Goal: Task Accomplishment & Management: Use online tool/utility

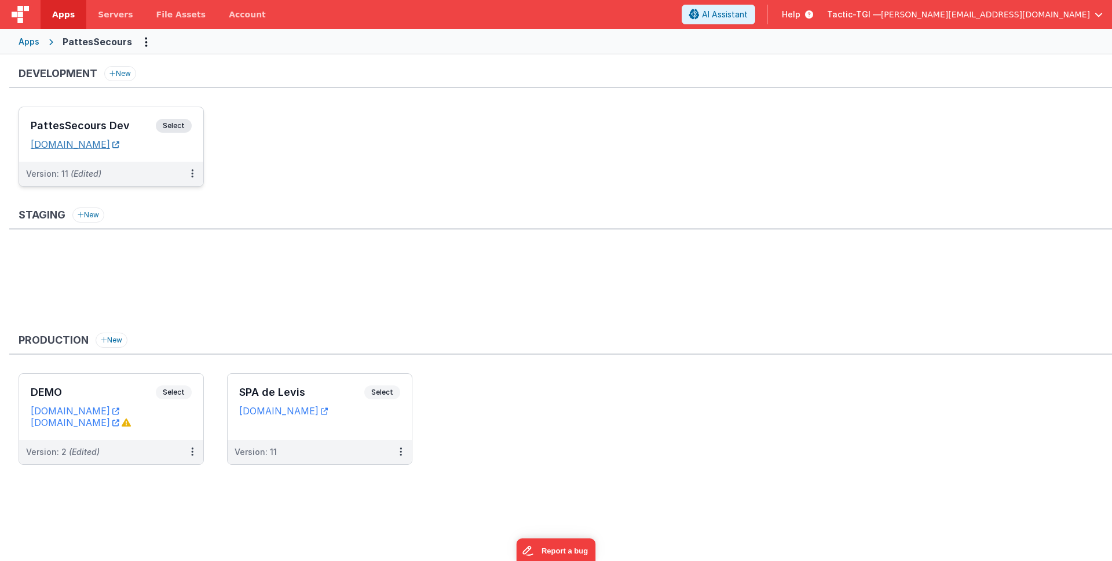
click at [118, 147] on link "[DOMAIN_NAME]" at bounding box center [75, 144] width 89 height 12
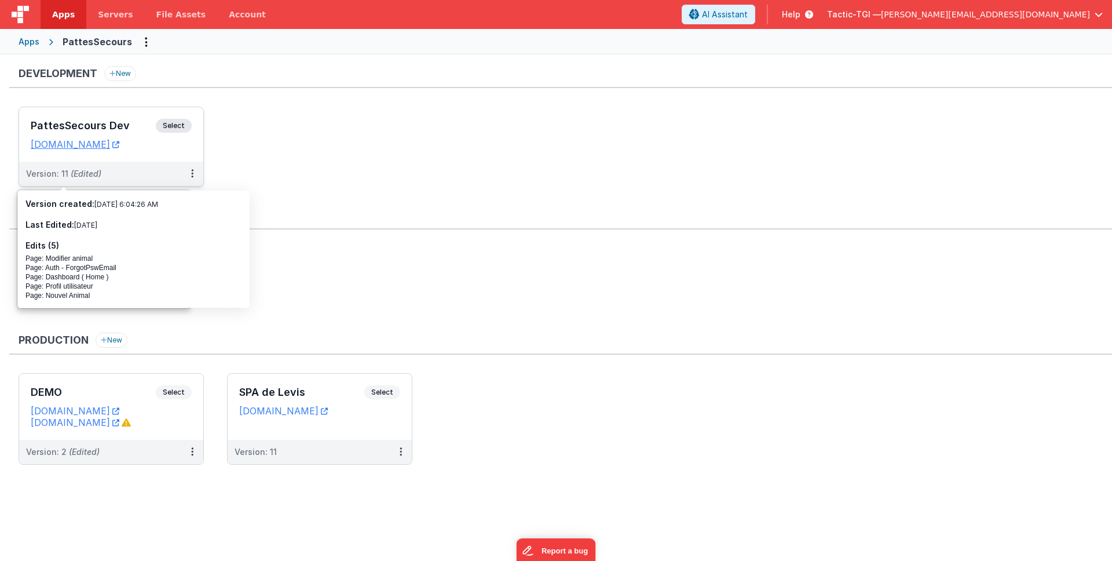
click at [139, 174] on div "Version: 11 (Edited)" at bounding box center [103, 174] width 155 height 12
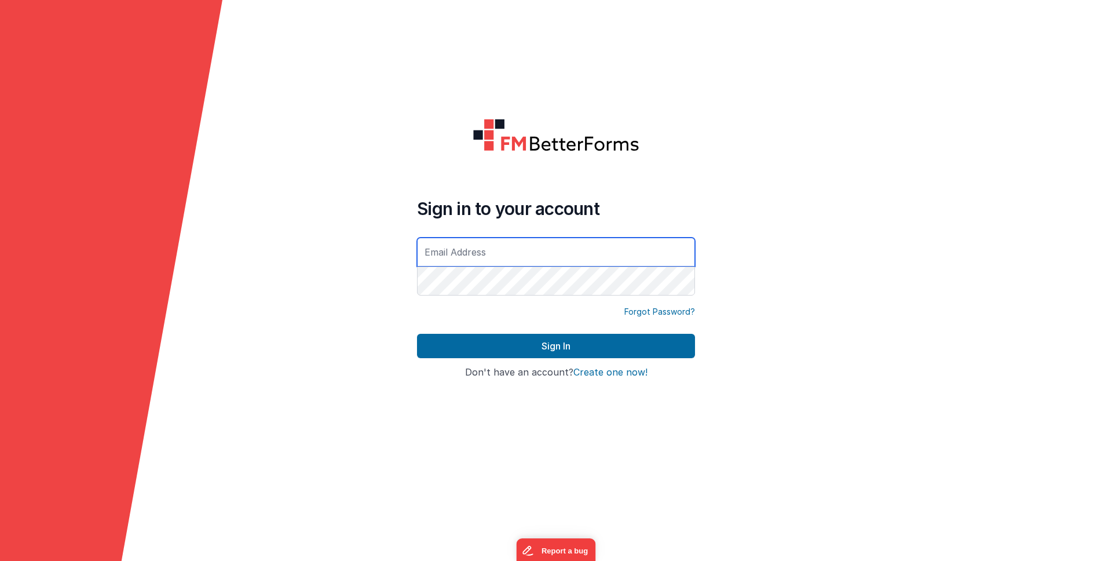
click at [489, 251] on input "text" at bounding box center [556, 252] width 278 height 29
type input "[PERSON_NAME][EMAIL_ADDRESS][DOMAIN_NAME]"
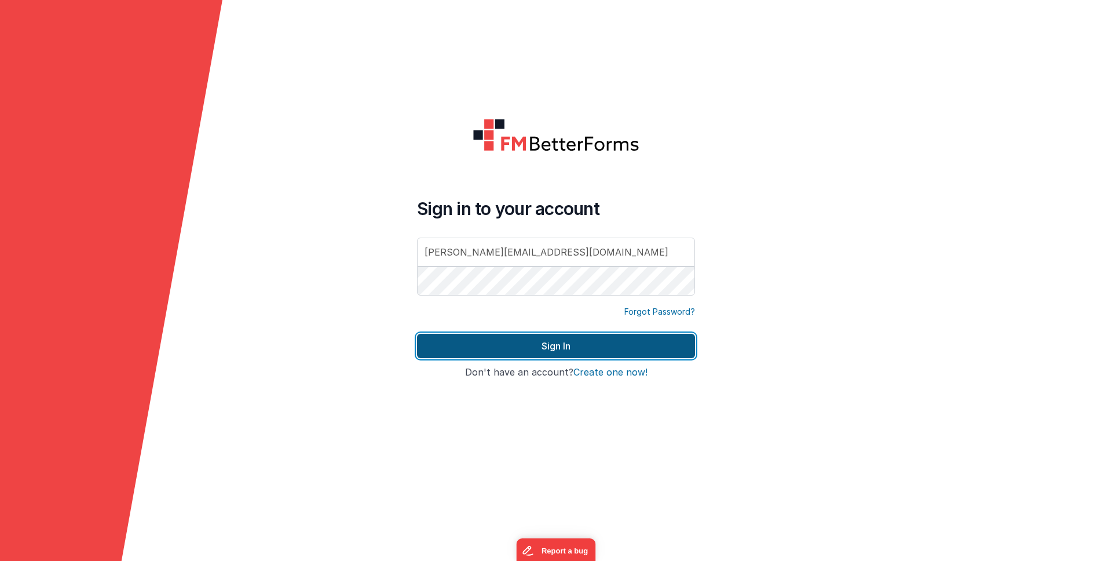
click at [545, 348] on button "Sign In" at bounding box center [556, 346] width 278 height 24
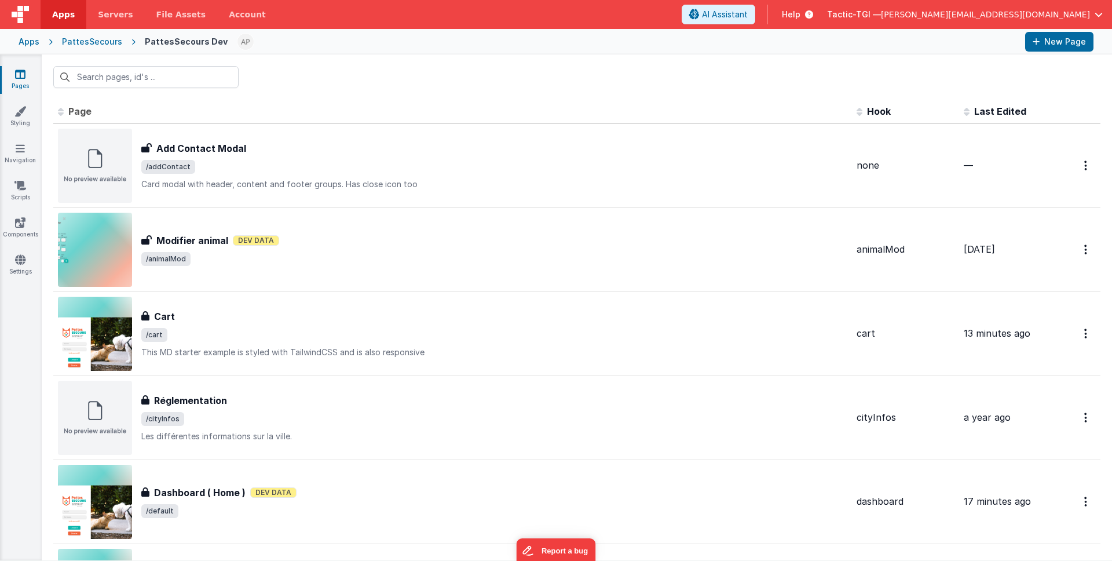
click at [23, 41] on div "Apps" at bounding box center [29, 42] width 21 height 12
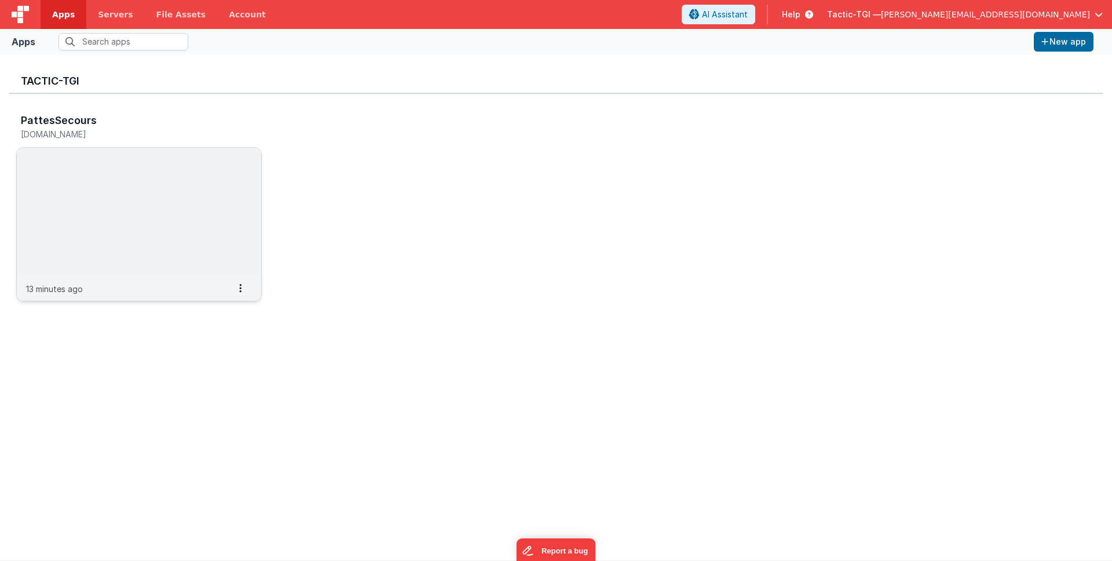
click at [183, 287] on div "13 minutes ago Settings Copy API Key Merge App Delete App" at bounding box center [139, 289] width 244 height 23
click at [80, 294] on p "13 minutes ago" at bounding box center [54, 289] width 57 height 12
click at [84, 283] on div "13 minutes ago Settings Copy API Key Merge App Delete App" at bounding box center [139, 289] width 244 height 23
click at [53, 290] on p "13 minutes ago" at bounding box center [54, 289] width 57 height 12
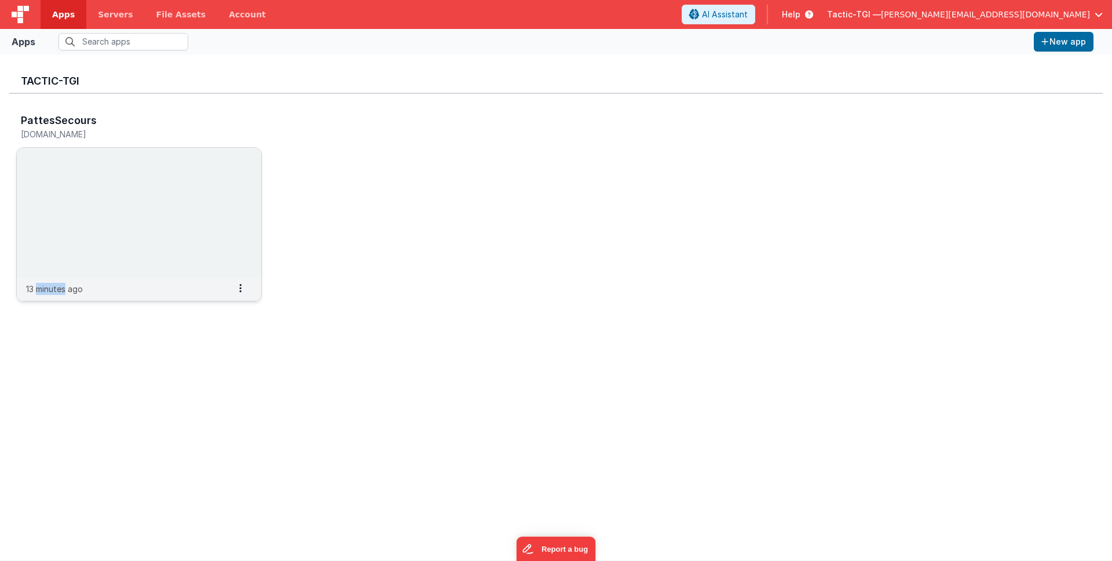
click at [54, 290] on p "13 minutes ago" at bounding box center [54, 289] width 57 height 12
drag, startPoint x: 54, startPoint y: 291, endPoint x: 220, endPoint y: 52, distance: 290.9
click at [54, 290] on p "13 minutes ago" at bounding box center [54, 289] width 57 height 12
click at [109, 10] on span "Servers" at bounding box center [115, 15] width 35 height 12
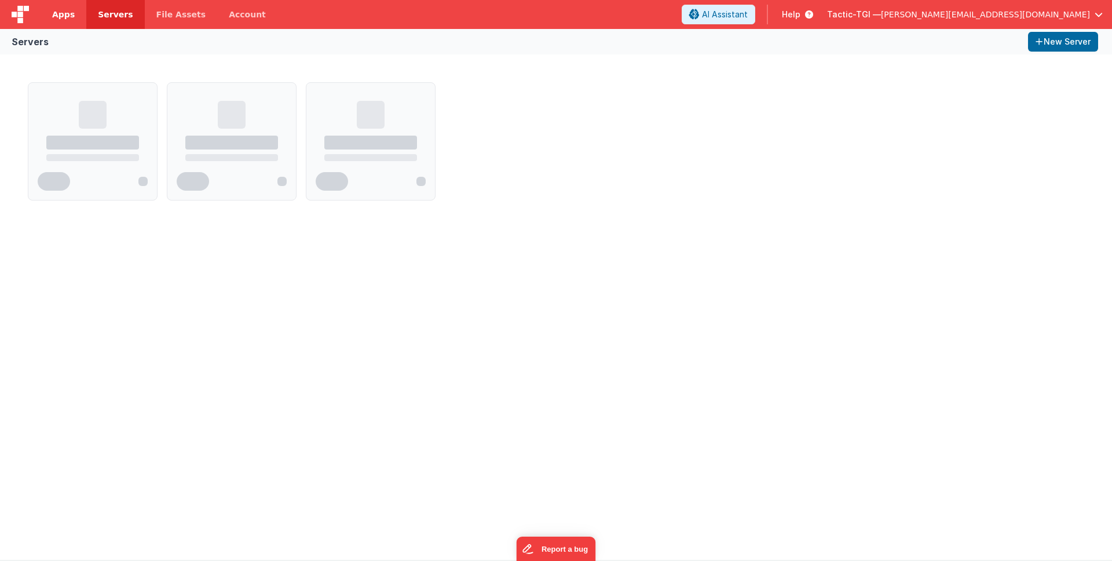
click at [63, 17] on span "Apps" at bounding box center [63, 15] width 23 height 12
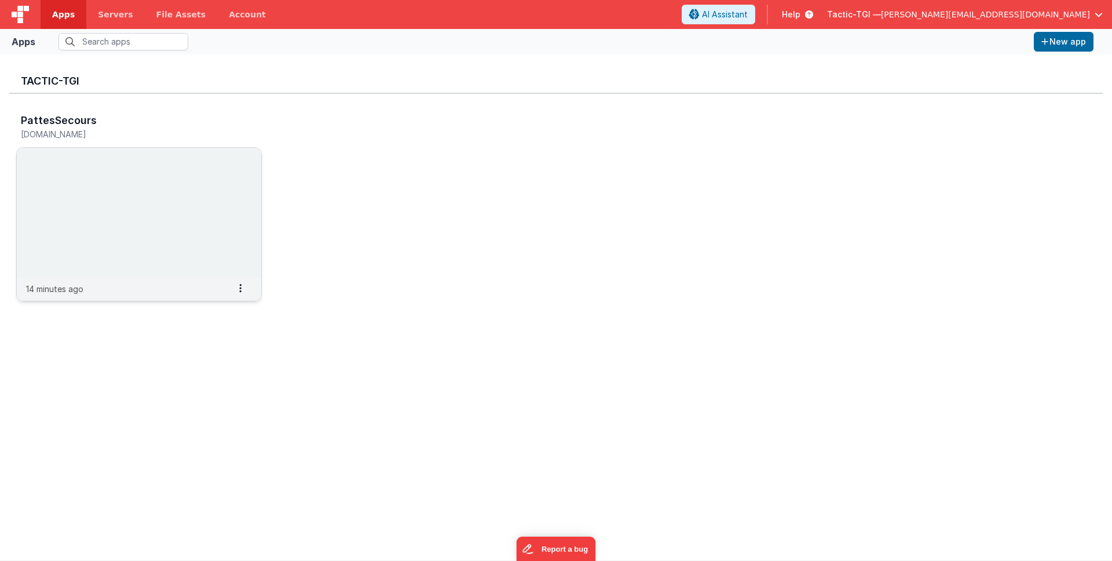
click at [81, 288] on p "14 minutes ago" at bounding box center [54, 289] width 57 height 12
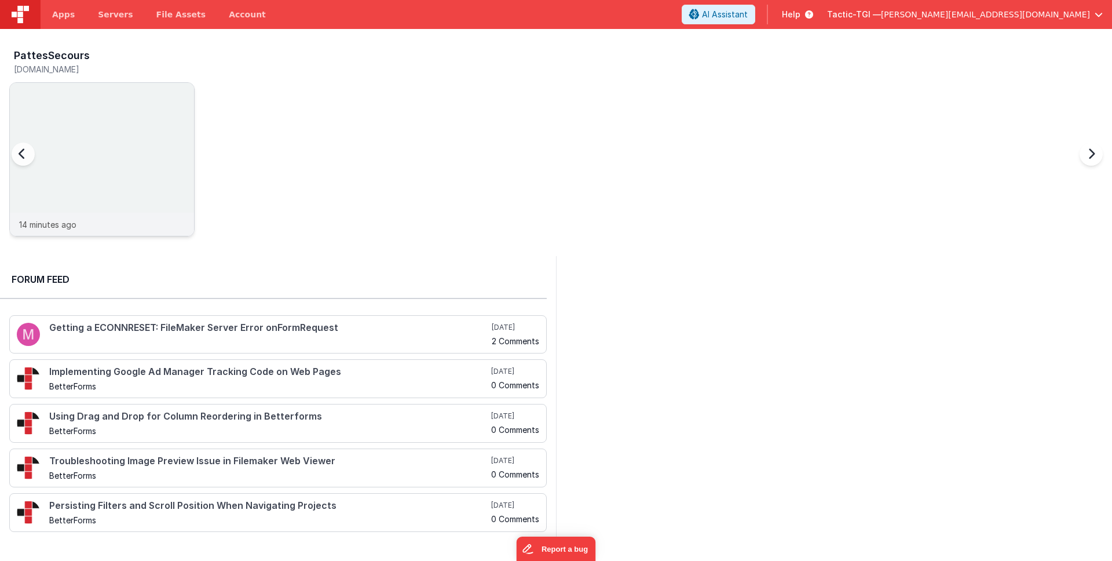
click at [76, 227] on p "14 minutes ago" at bounding box center [47, 224] width 57 height 12
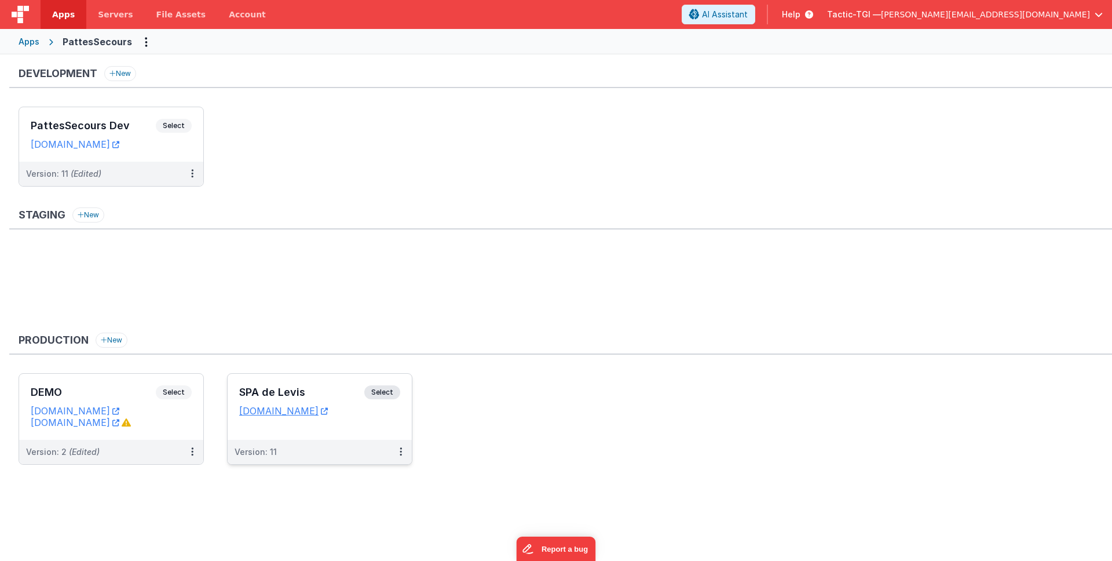
click at [294, 453] on div "Version: 11" at bounding box center [312, 452] width 155 height 12
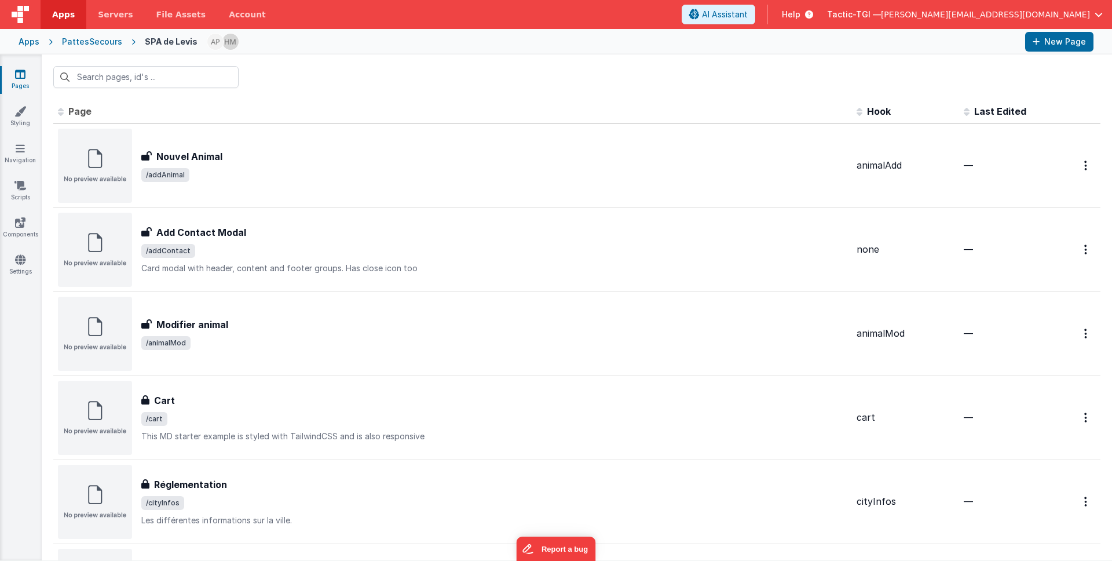
click at [93, 42] on div "PattesSecours" at bounding box center [92, 42] width 60 height 12
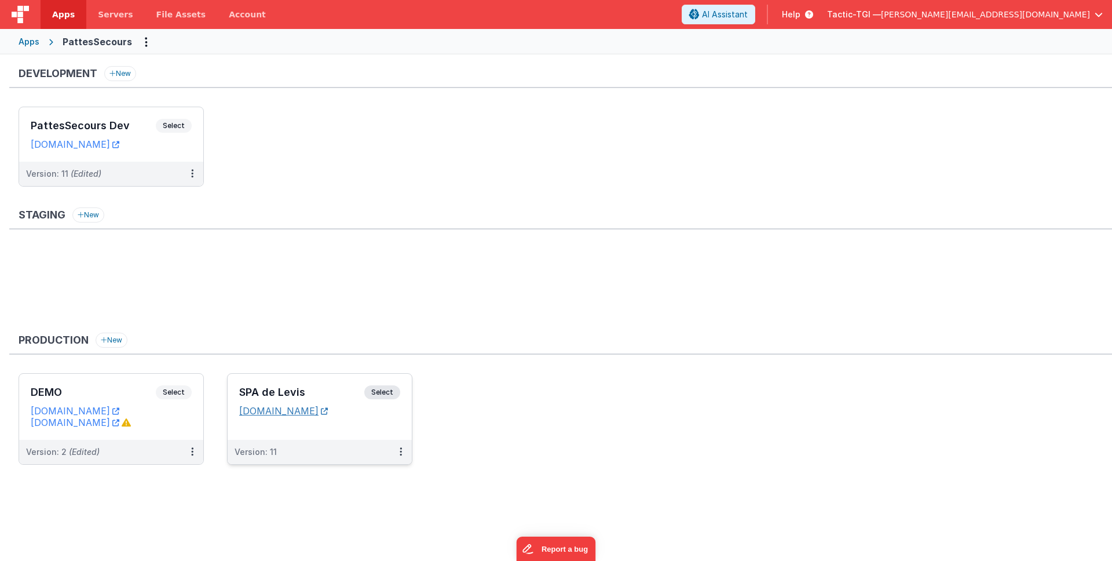
click at [265, 413] on link "[DOMAIN_NAME]" at bounding box center [283, 411] width 89 height 12
click at [140, 182] on div "Version: 11 (Edited)" at bounding box center [111, 174] width 184 height 24
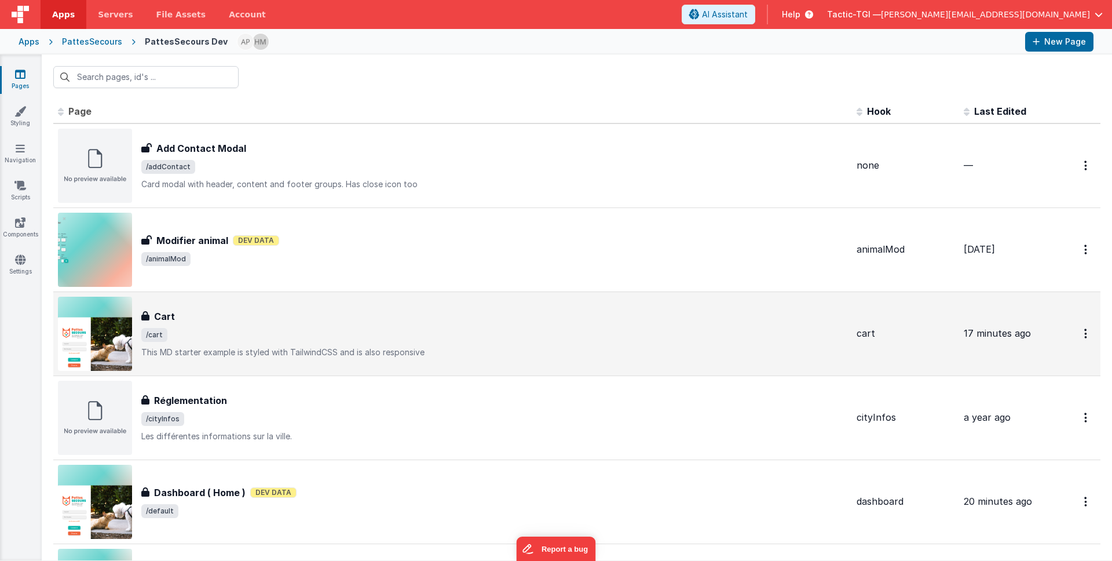
click at [647, 330] on span "/cart" at bounding box center [494, 335] width 706 height 14
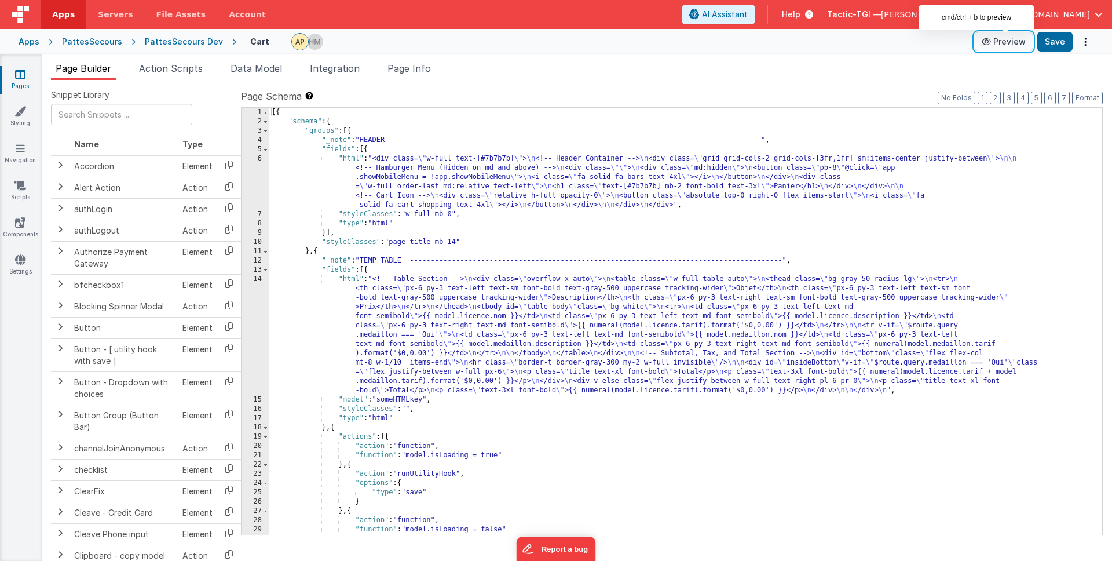
click at [1003, 40] on button "Preview" at bounding box center [1004, 41] width 58 height 19
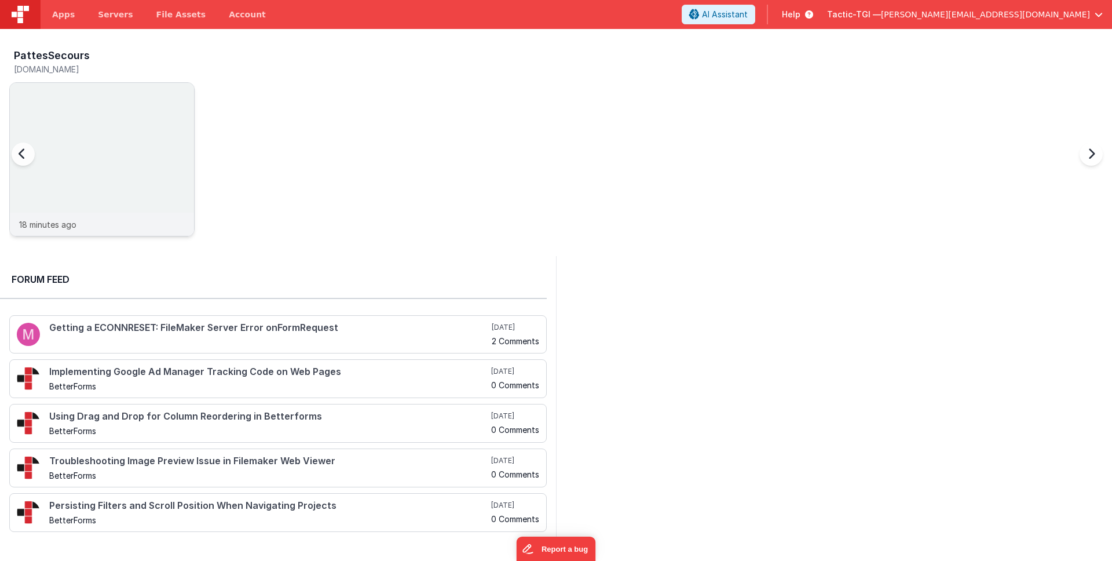
click at [83, 220] on div "18 minutes ago" at bounding box center [102, 224] width 184 height 23
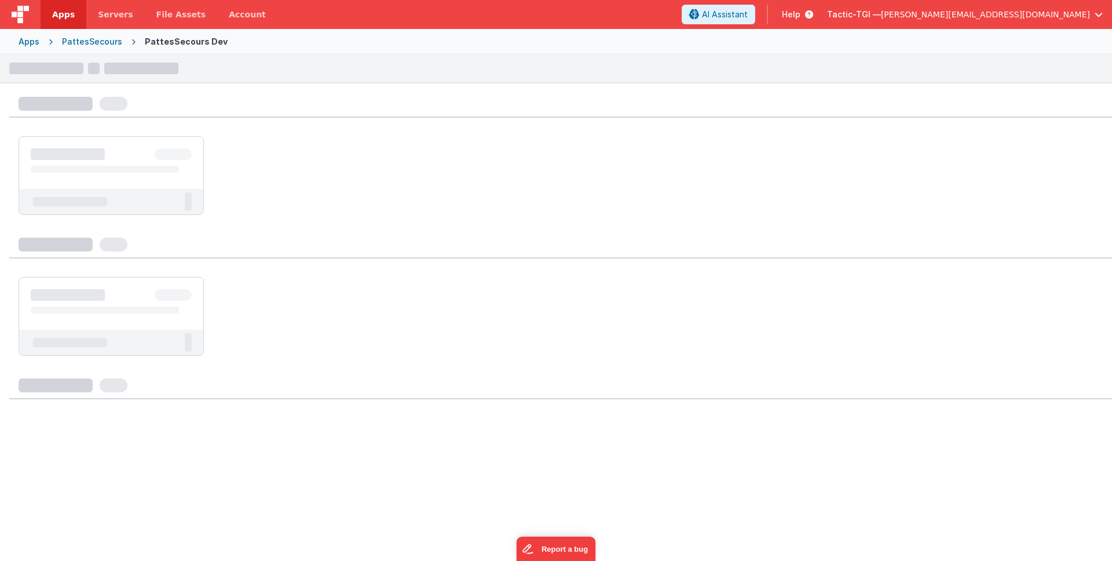
click at [83, 220] on div at bounding box center [556, 305] width 1112 height 503
click at [83, 220] on div at bounding box center [556, 175] width 1112 height 97
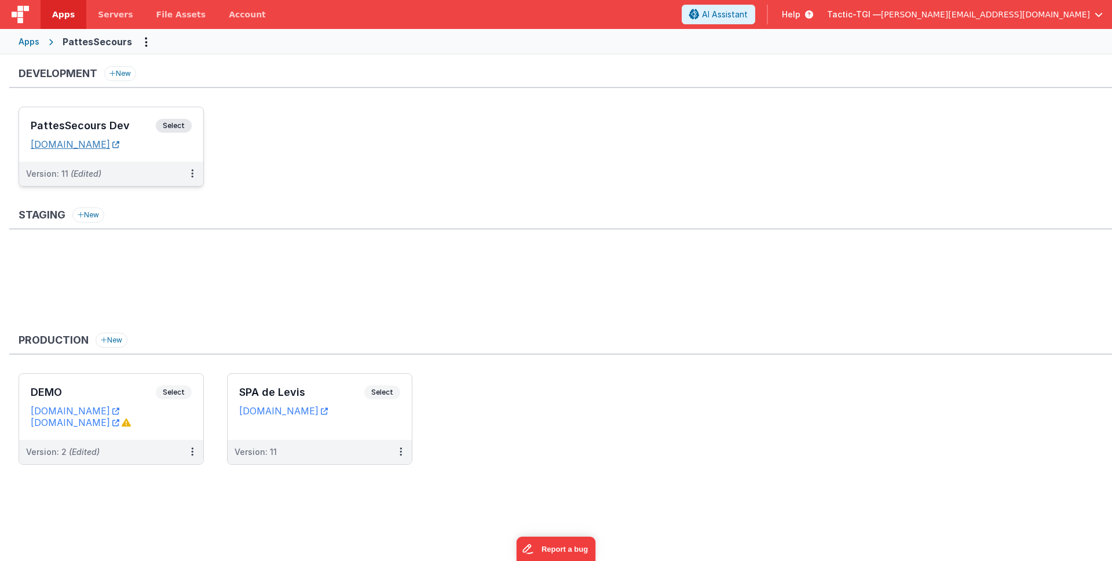
click at [119, 144] on link "[DOMAIN_NAME]" at bounding box center [75, 144] width 89 height 12
